Goal: Communication & Community: Share content

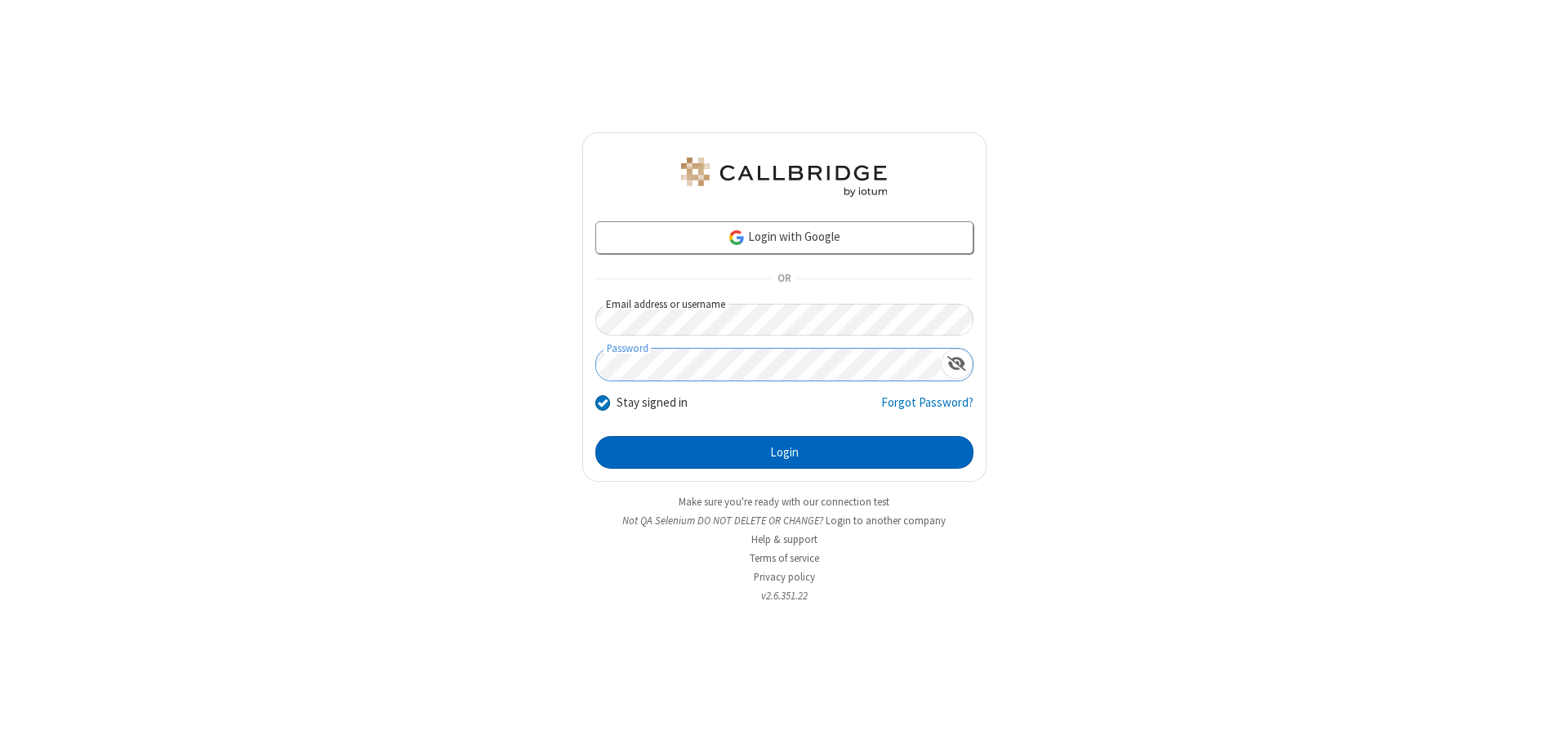
click at [784, 453] on button "Login" at bounding box center [784, 453] width 378 height 33
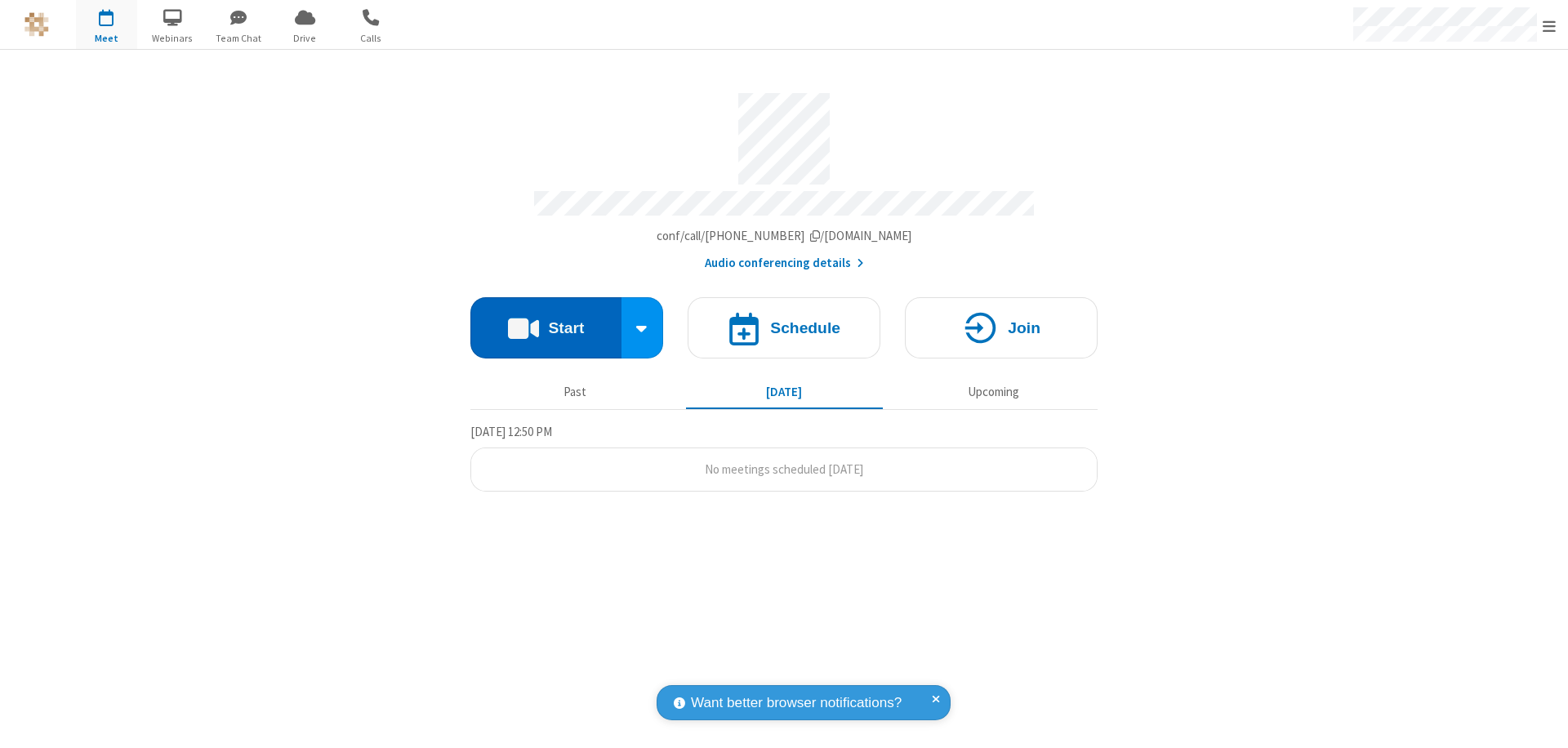
click at [545, 320] on button "Start" at bounding box center [546, 327] width 151 height 61
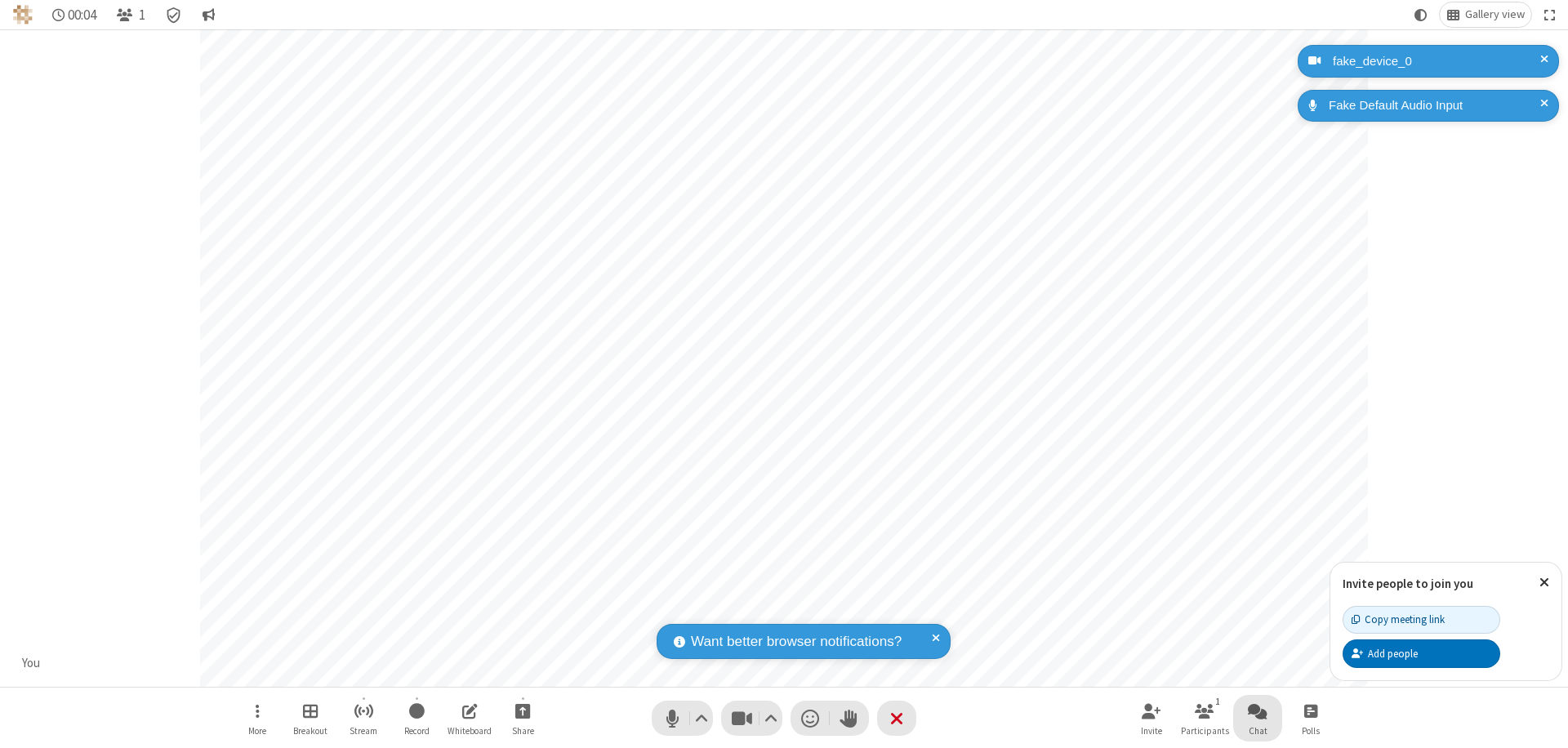
click at [1257, 711] on span "Open chat" at bounding box center [1257, 712] width 20 height 21
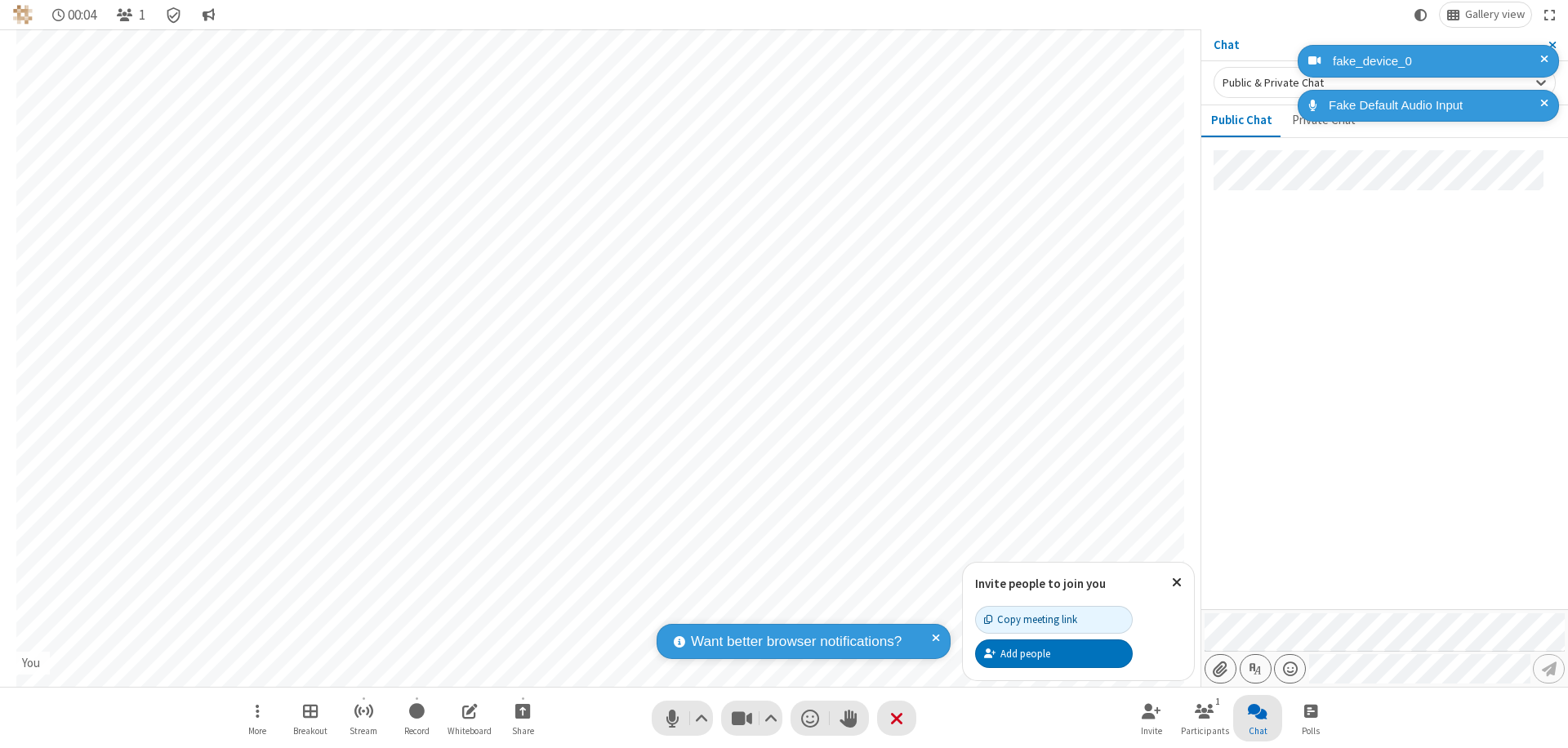
type input "C:\fakepath\doc_test.docx"
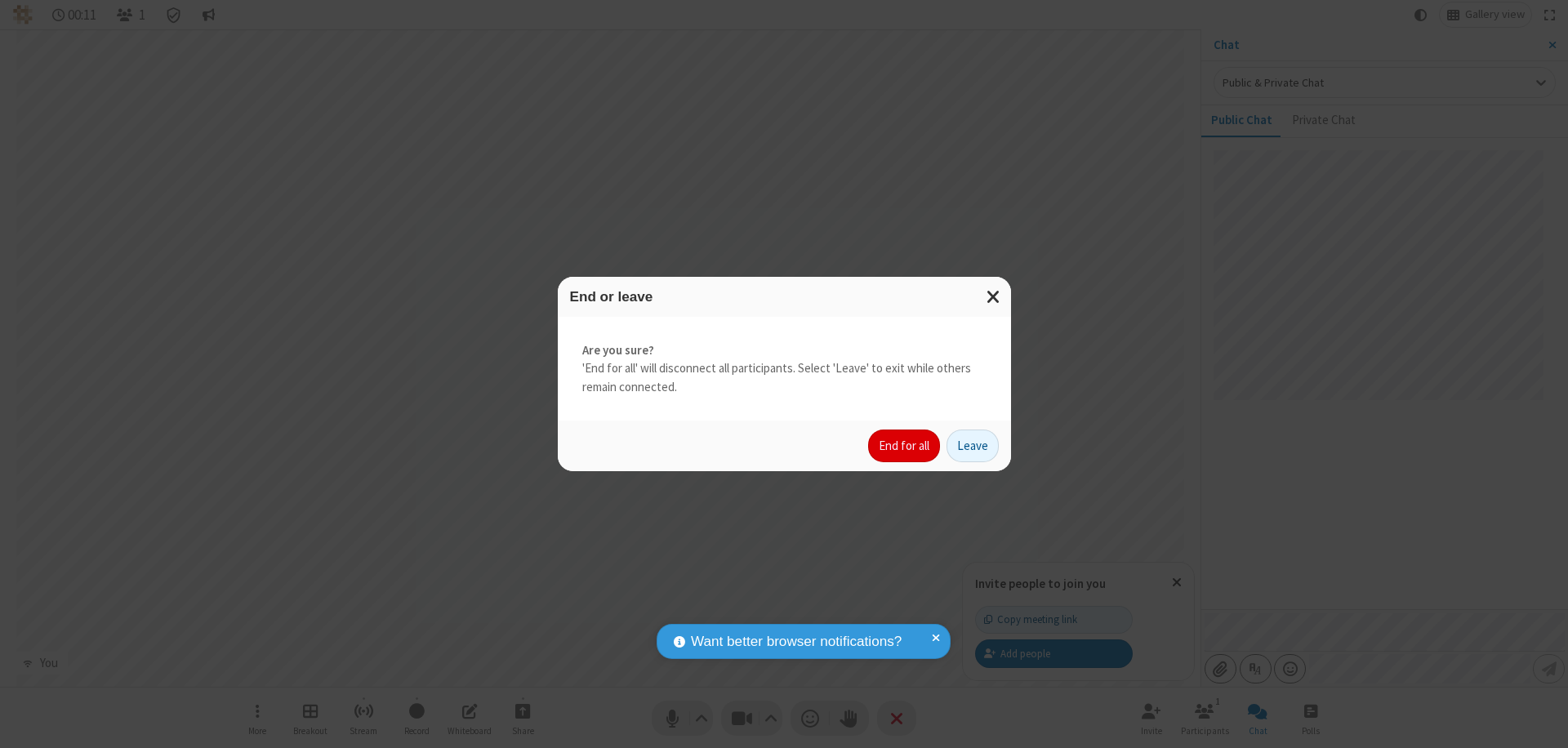
click at [905, 446] on button "End for all" at bounding box center [903, 446] width 72 height 33
